Goal: Find specific page/section: Find specific page/section

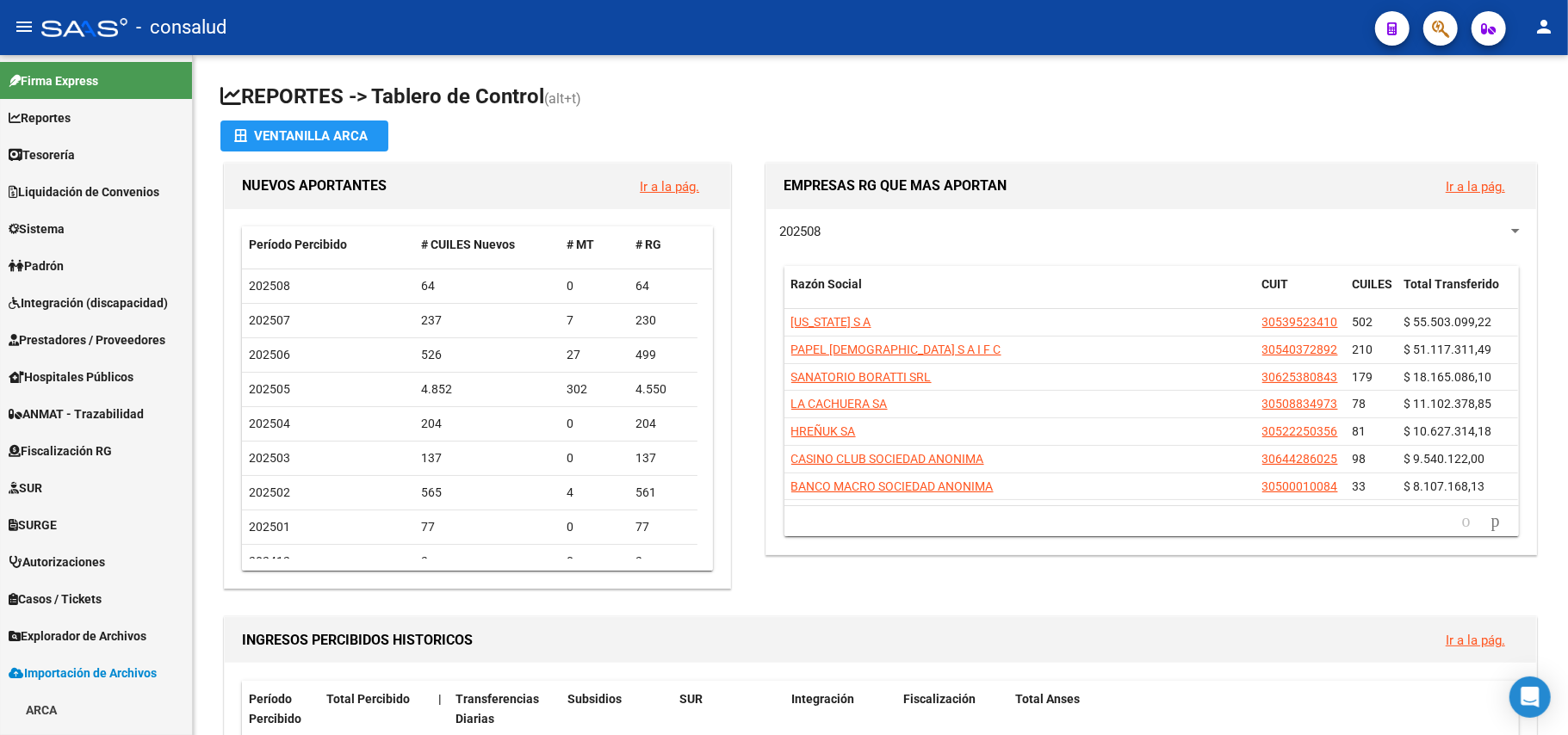
scroll to position [325, 0]
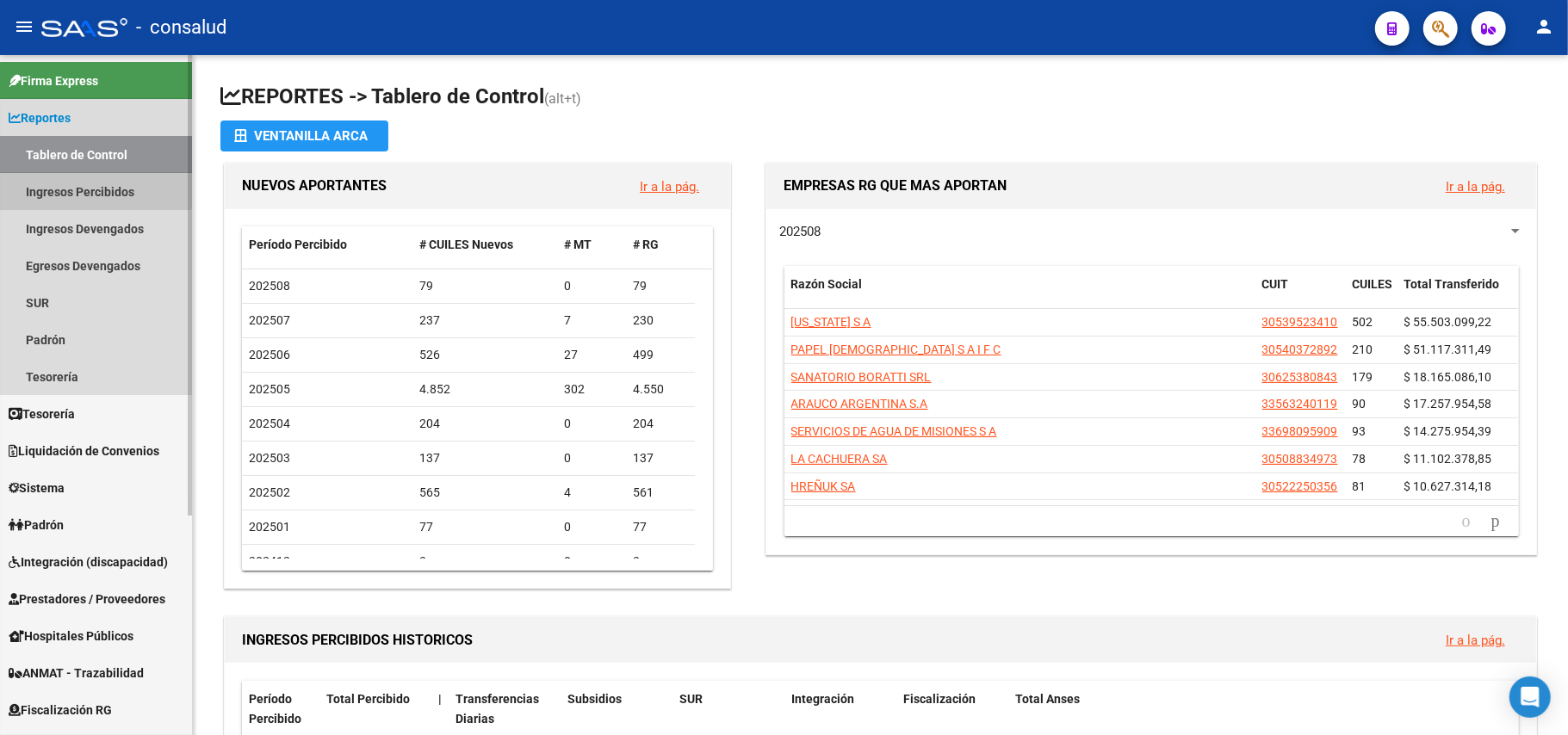
click at [87, 184] on link "Ingresos Percibidos" at bounding box center [96, 192] width 192 height 37
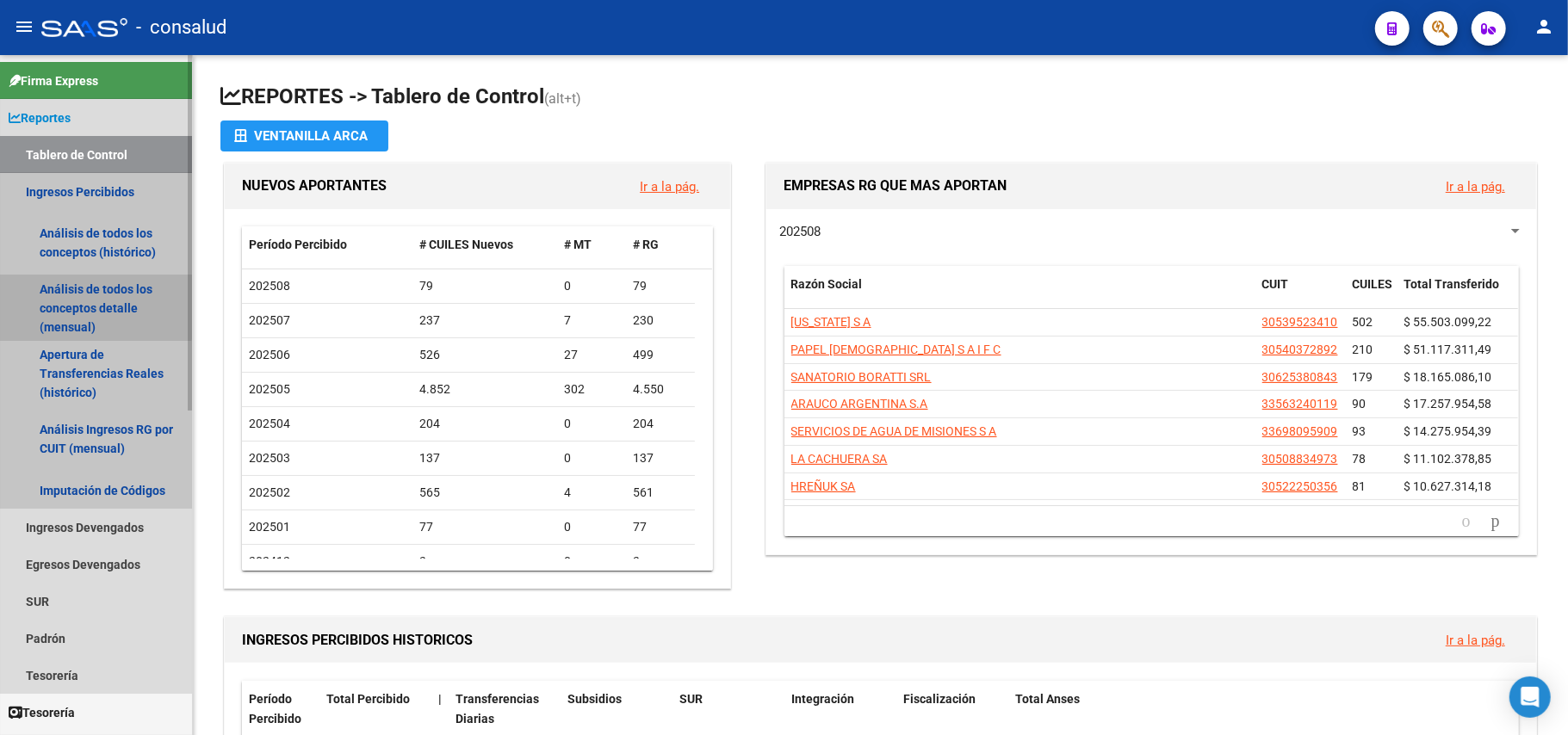
click at [87, 290] on link "Análisis de todos los conceptos detalle (mensual)" at bounding box center [96, 307] width 192 height 66
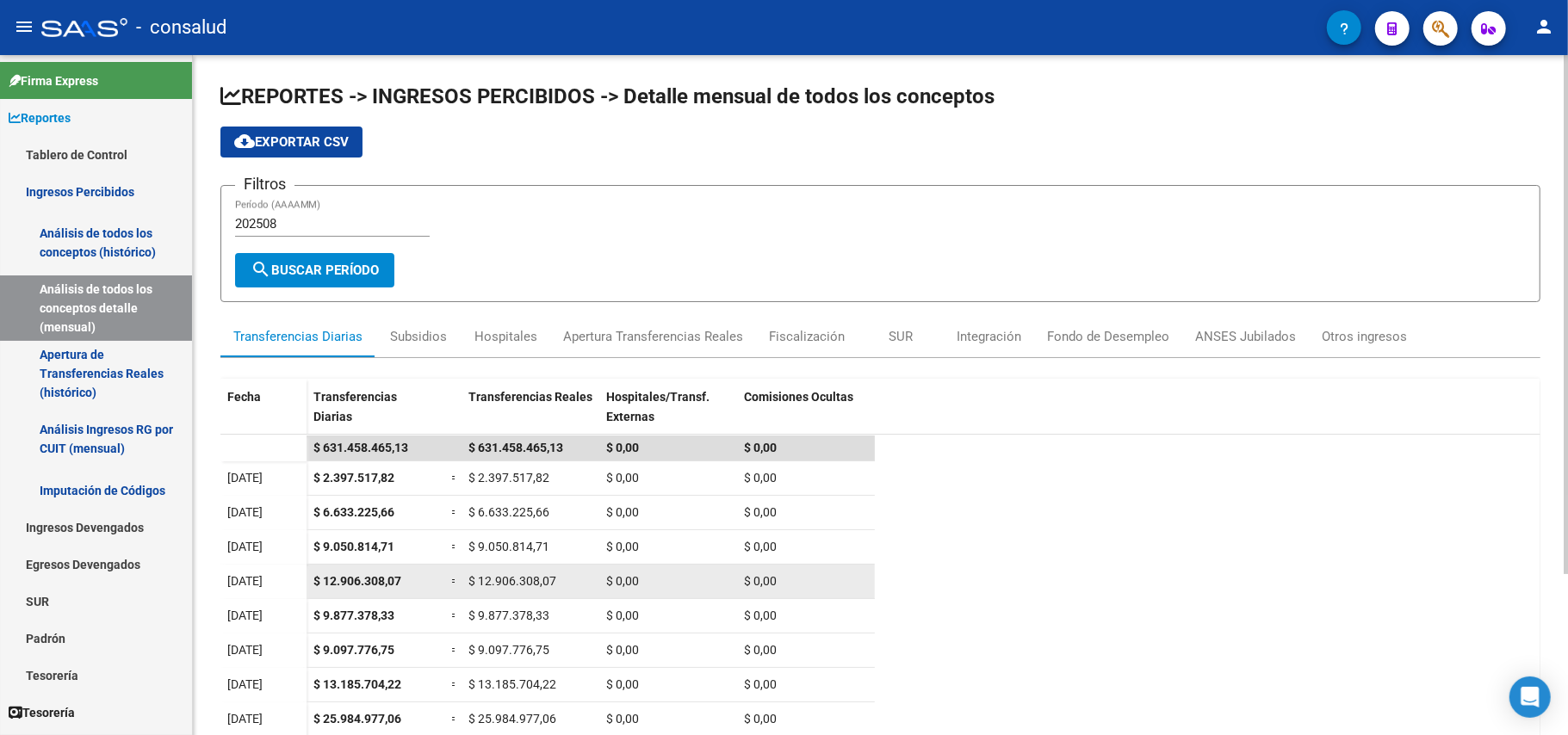
scroll to position [211, 0]
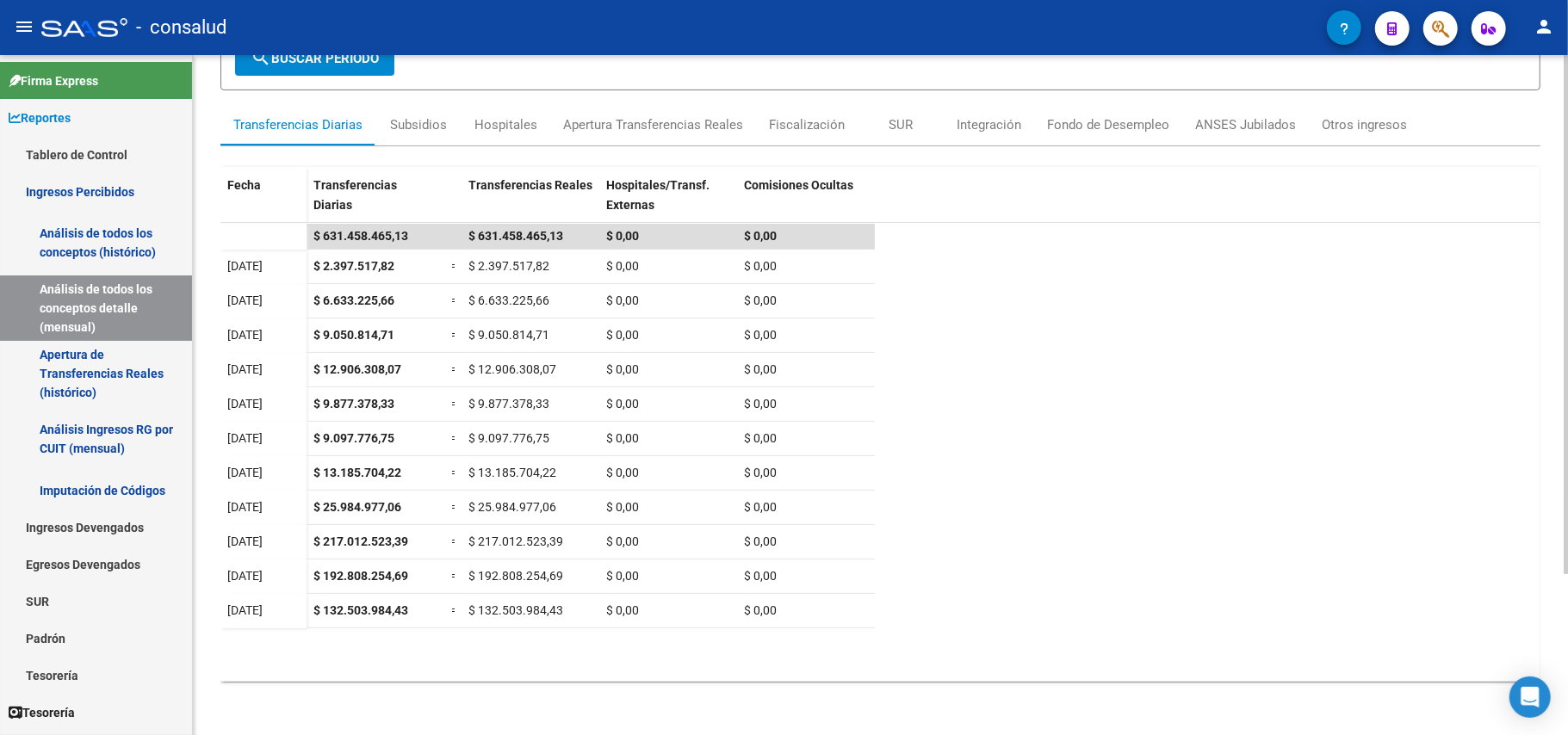
click at [1544, 438] on div "REPORTES -> INGRESOS PERCIBIDOS -> Detalle mensual de todos los conceptos cloud…" at bounding box center [882, 290] width 1379 height 894
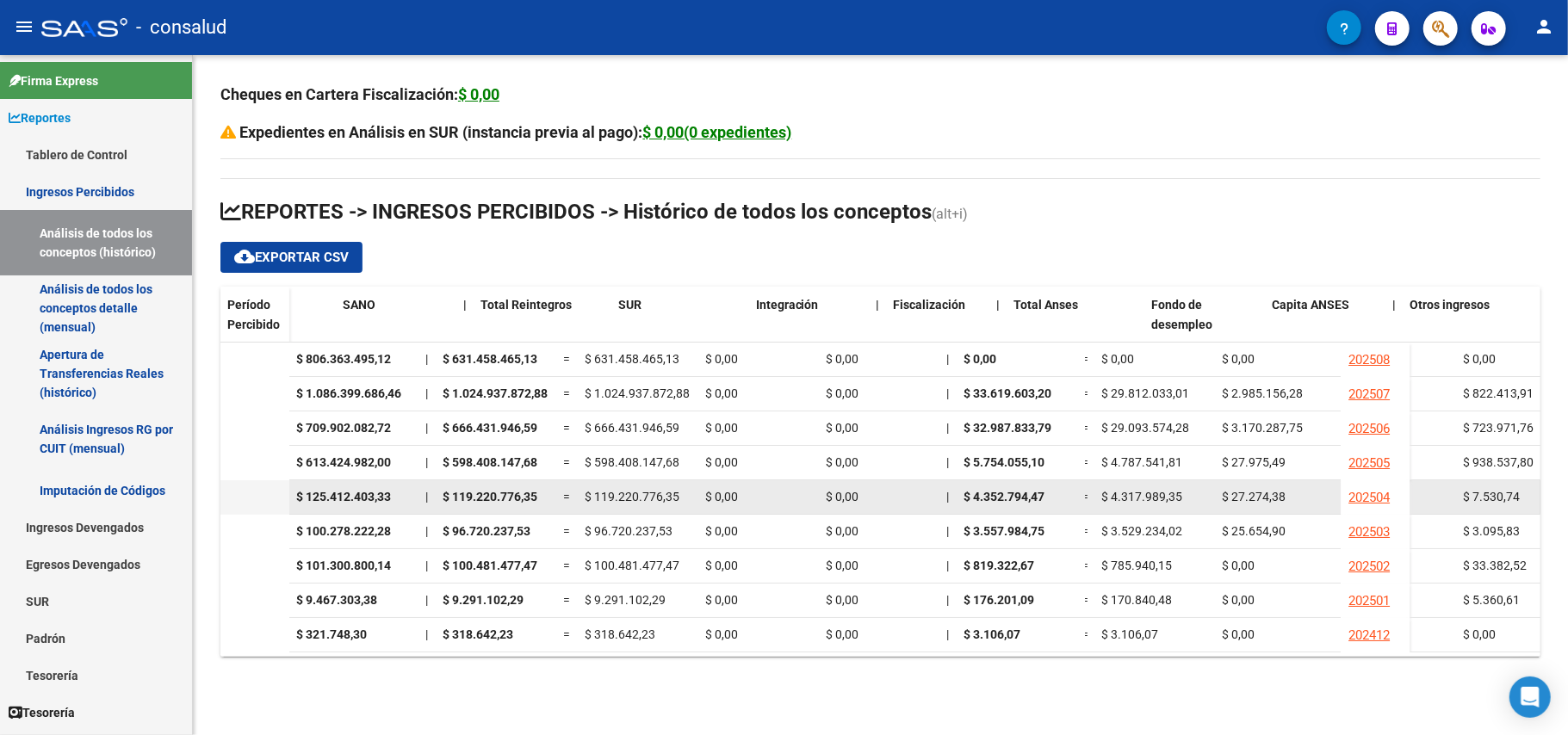
scroll to position [0, 1120]
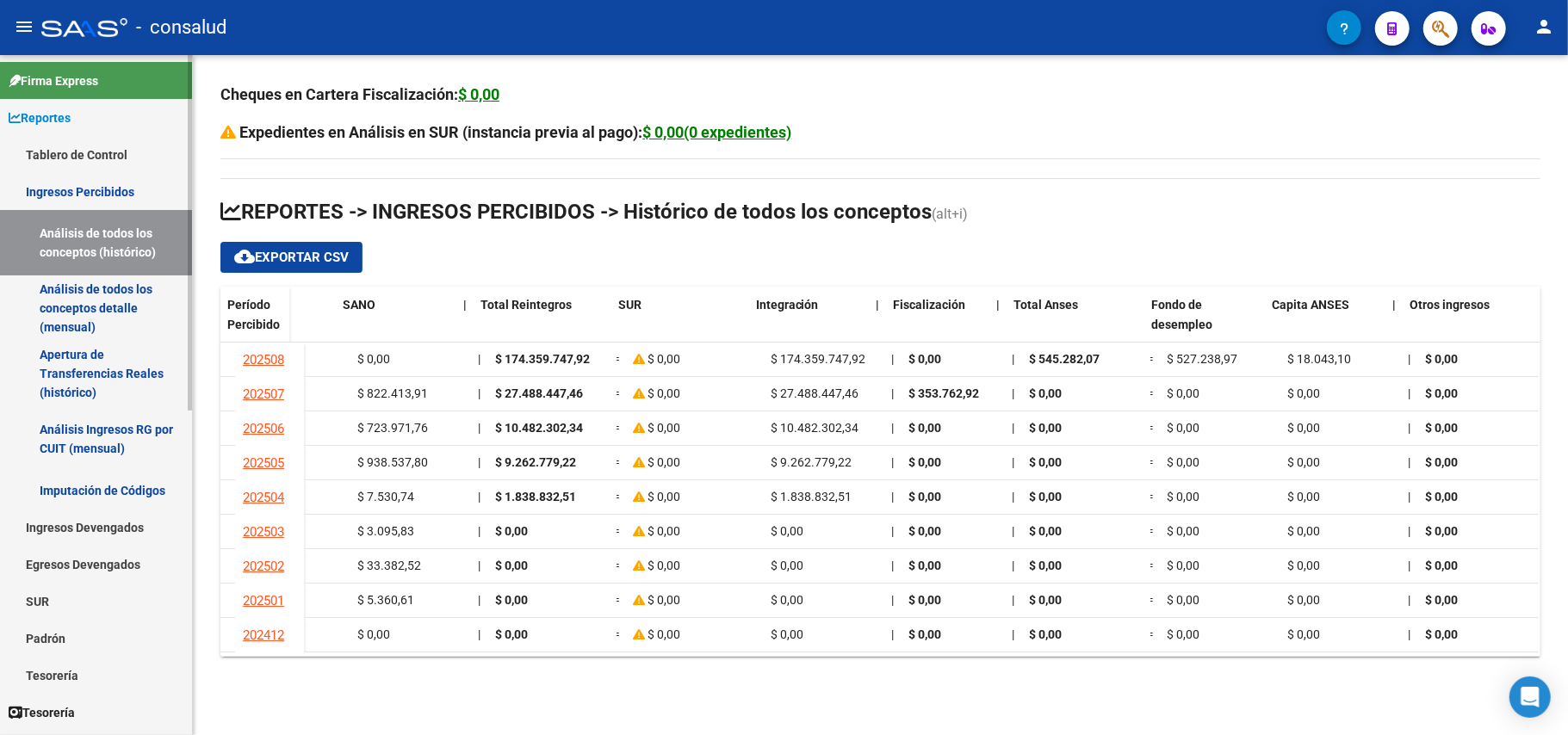
click at [115, 191] on link "Ingresos Percibidos" at bounding box center [96, 192] width 192 height 37
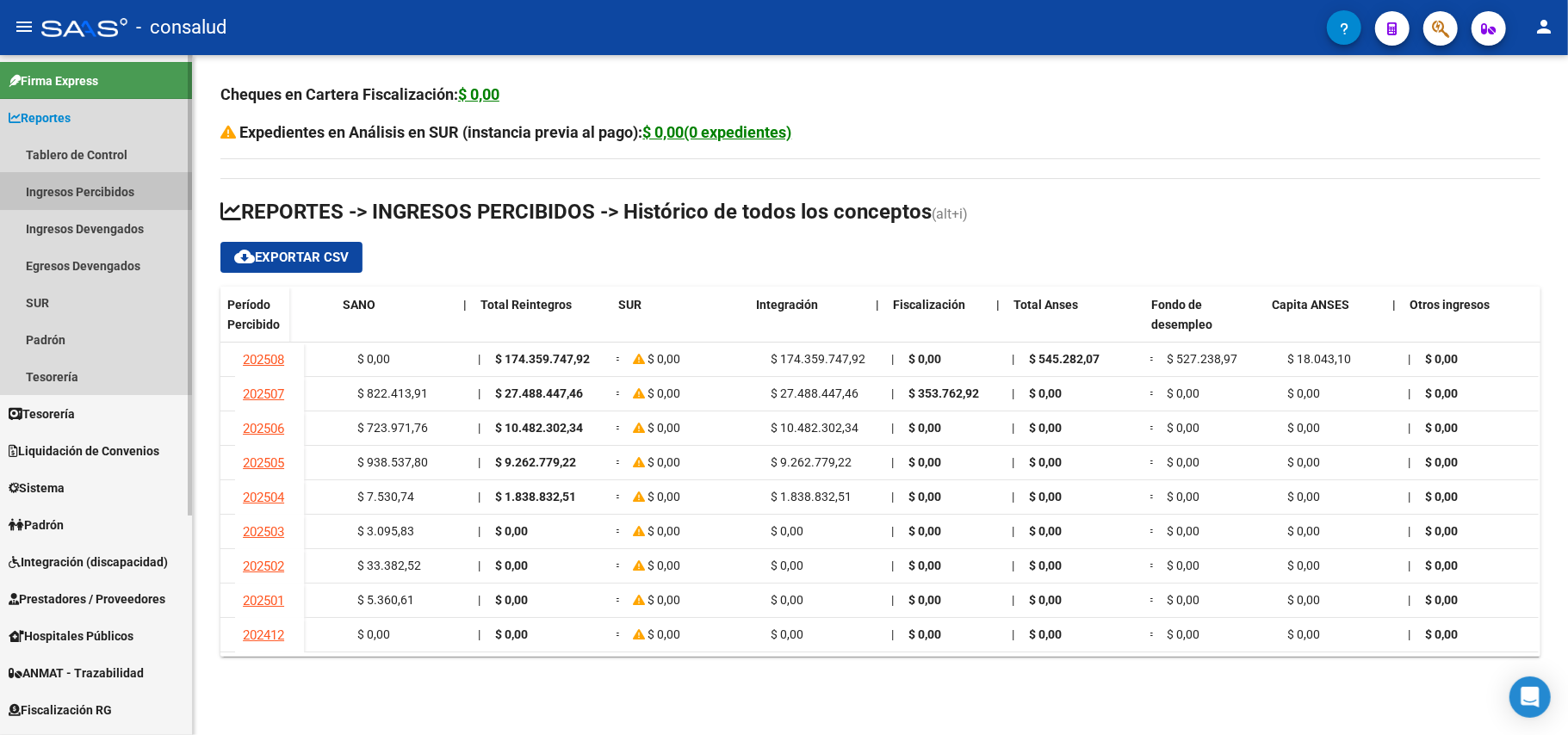
click at [90, 191] on link "Ingresos Percibidos" at bounding box center [96, 192] width 192 height 37
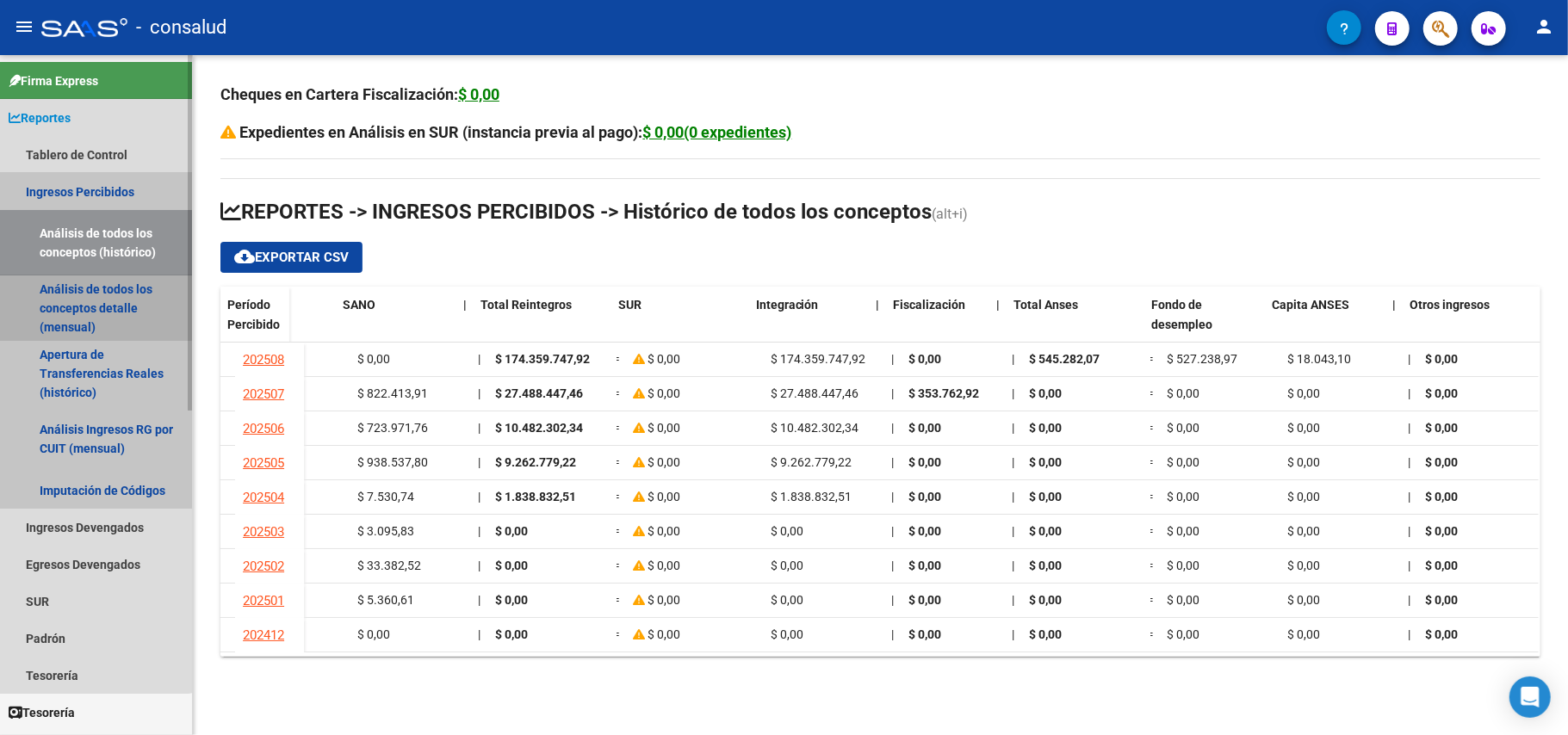
click at [94, 287] on link "Análisis de todos los conceptos detalle (mensual)" at bounding box center [96, 307] width 192 height 66
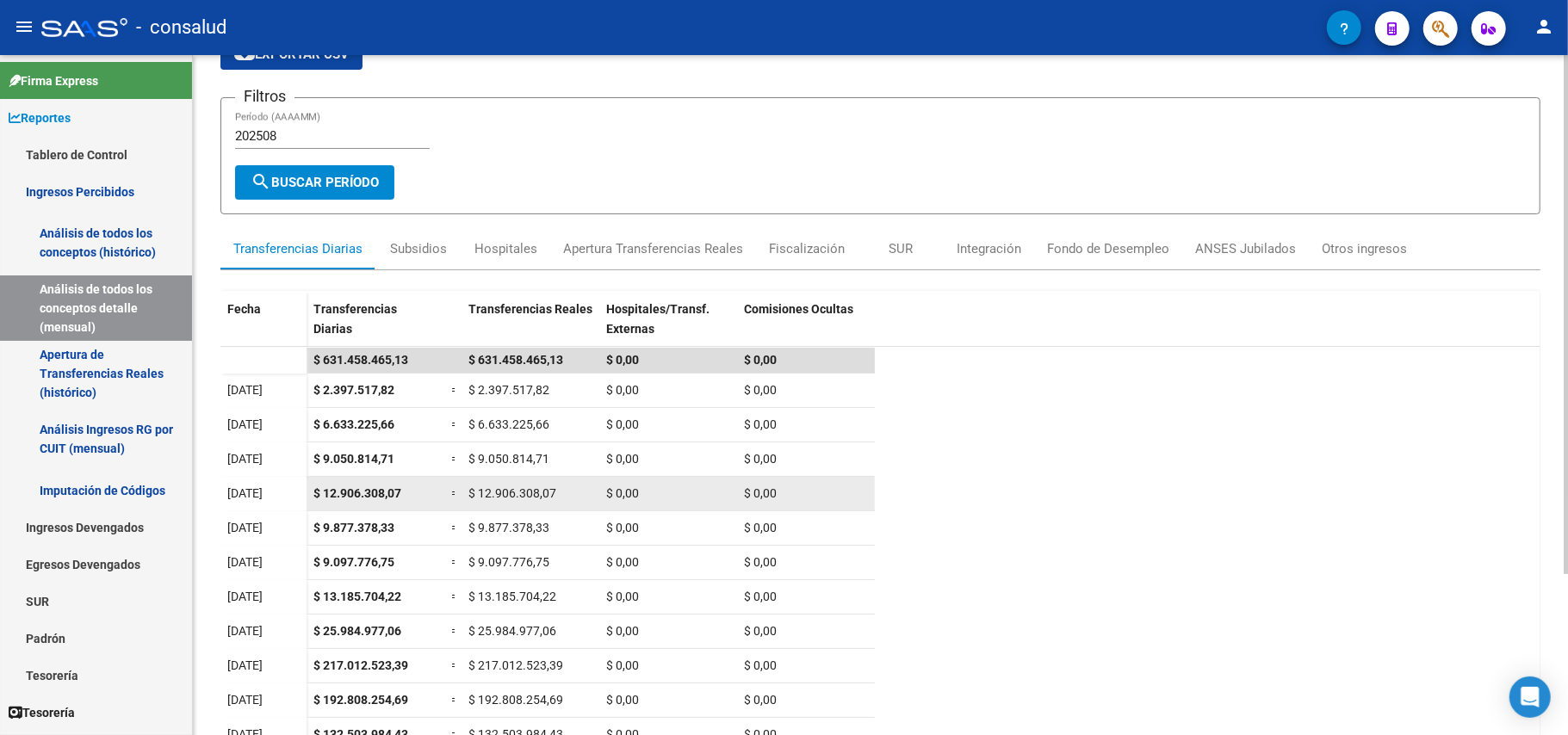
scroll to position [211, 0]
